Goal: Task Accomplishment & Management: Use online tool/utility

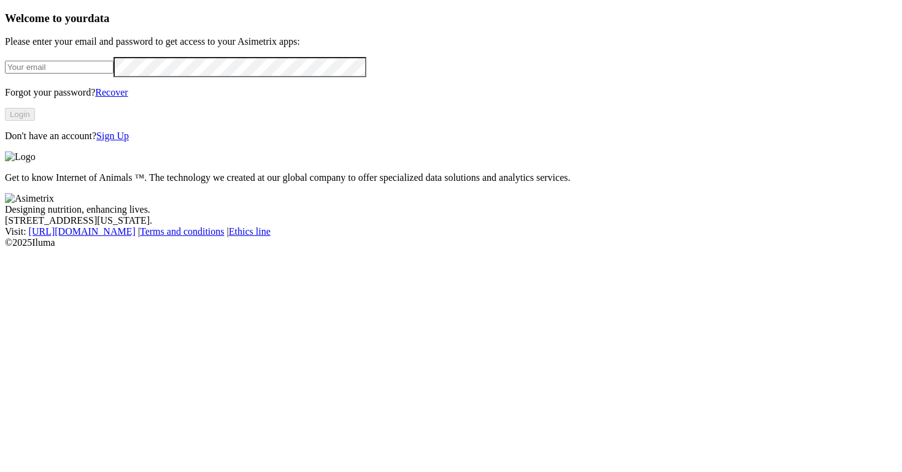
click at [155, 77] on div at bounding box center [451, 67] width 892 height 20
click at [114, 74] on input "email" at bounding box center [59, 67] width 109 height 13
type input "[PERSON_NAME][EMAIL_ADDRESS][PERSON_NAME][DOMAIN_NAME]"
click at [35, 121] on button "Login" at bounding box center [20, 114] width 30 height 13
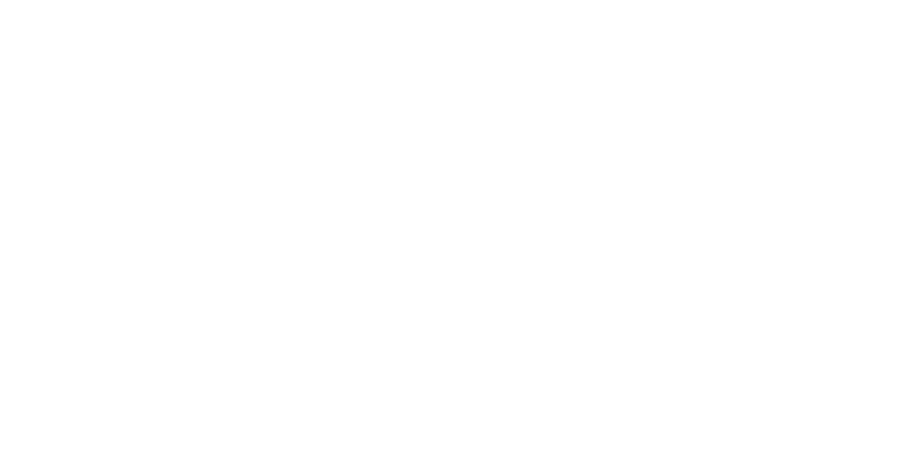
type input "prem"
